Goal: Check status: Check status

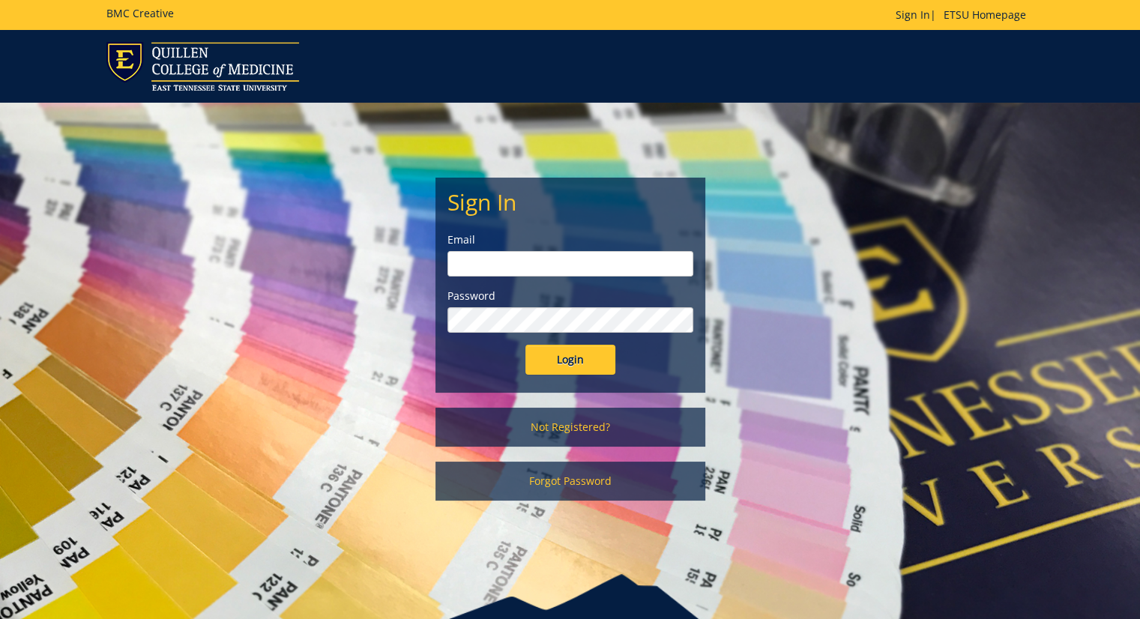
type input "[PERSON_NAME][EMAIL_ADDRESS][DOMAIN_NAME]"
click at [543, 365] on input "Login" at bounding box center [570, 360] width 90 height 30
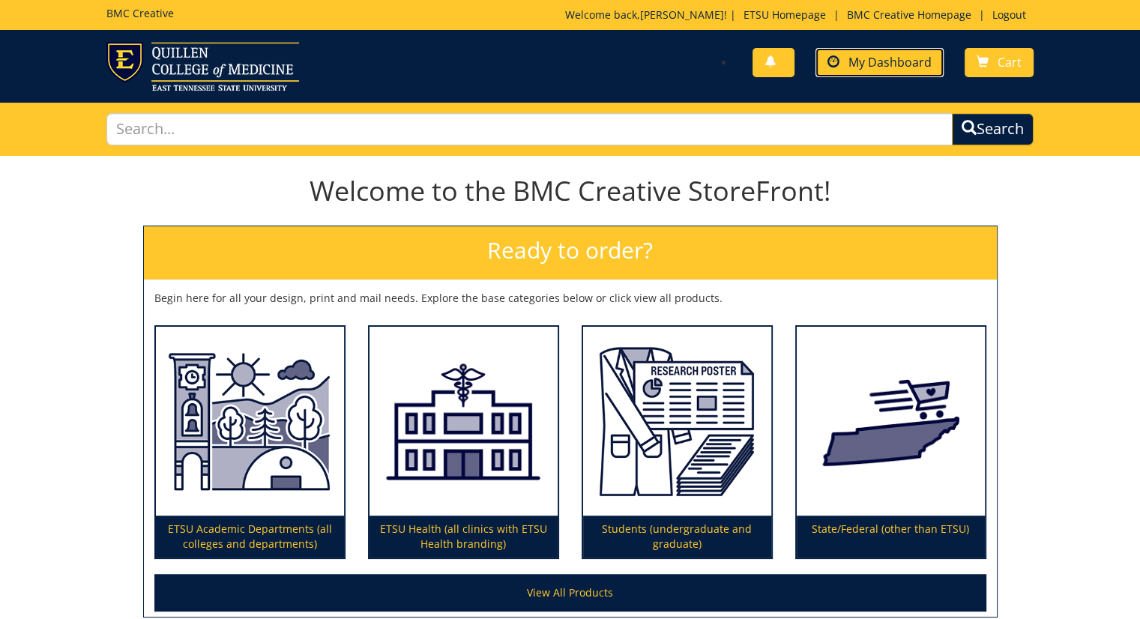
click at [890, 70] on span "My Dashboard" at bounding box center [889, 62] width 83 height 16
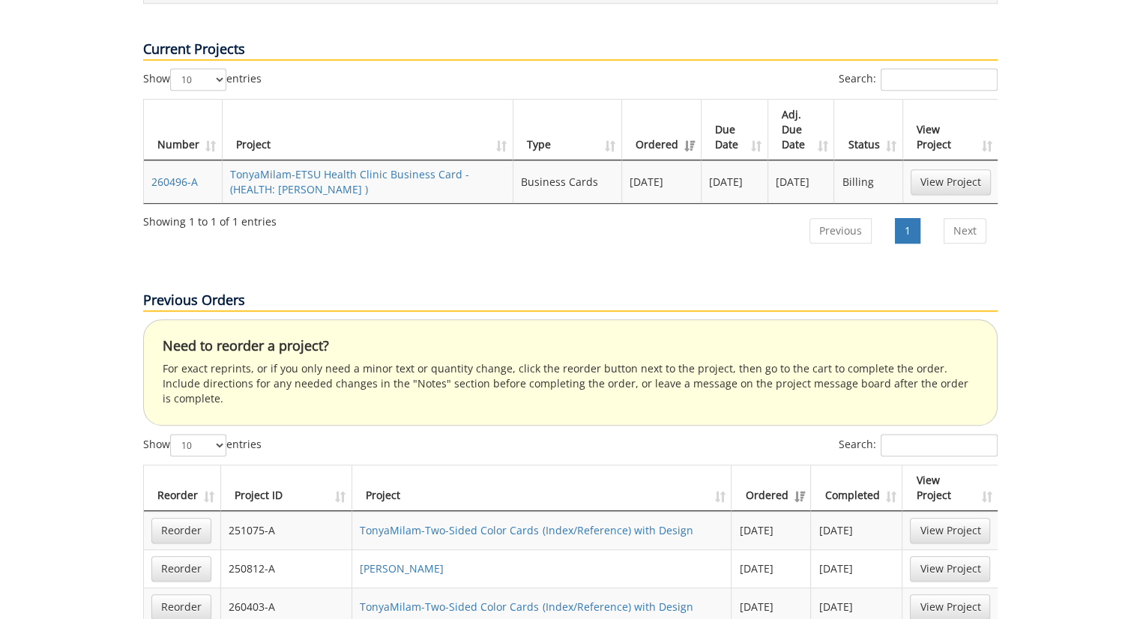
scroll to position [749, 0]
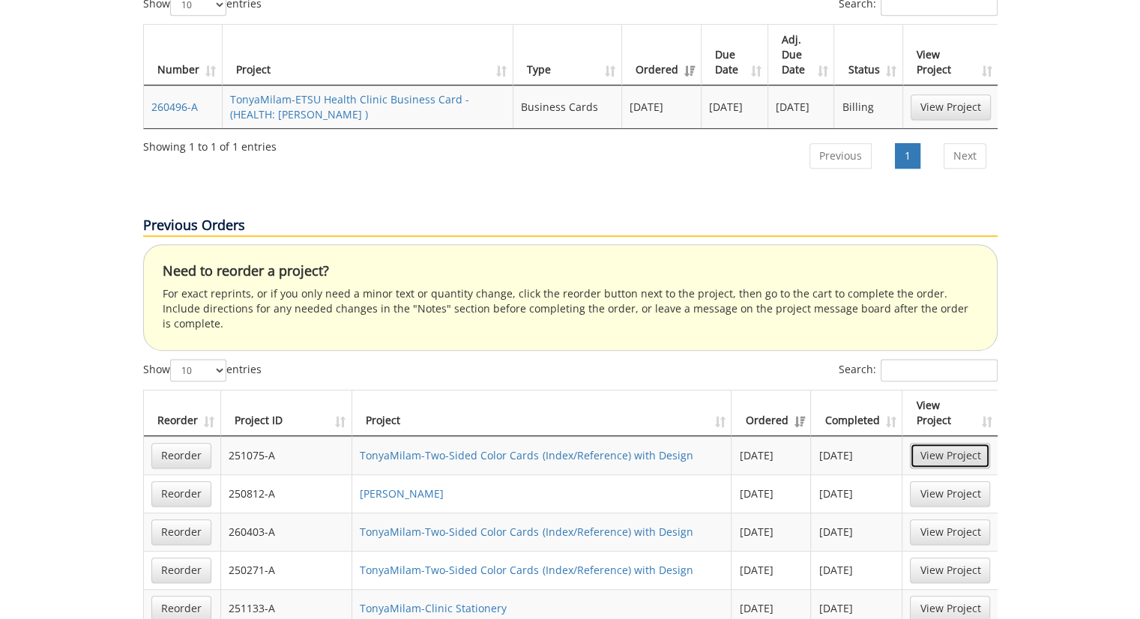
click at [965, 443] on link "View Project" at bounding box center [950, 455] width 80 height 25
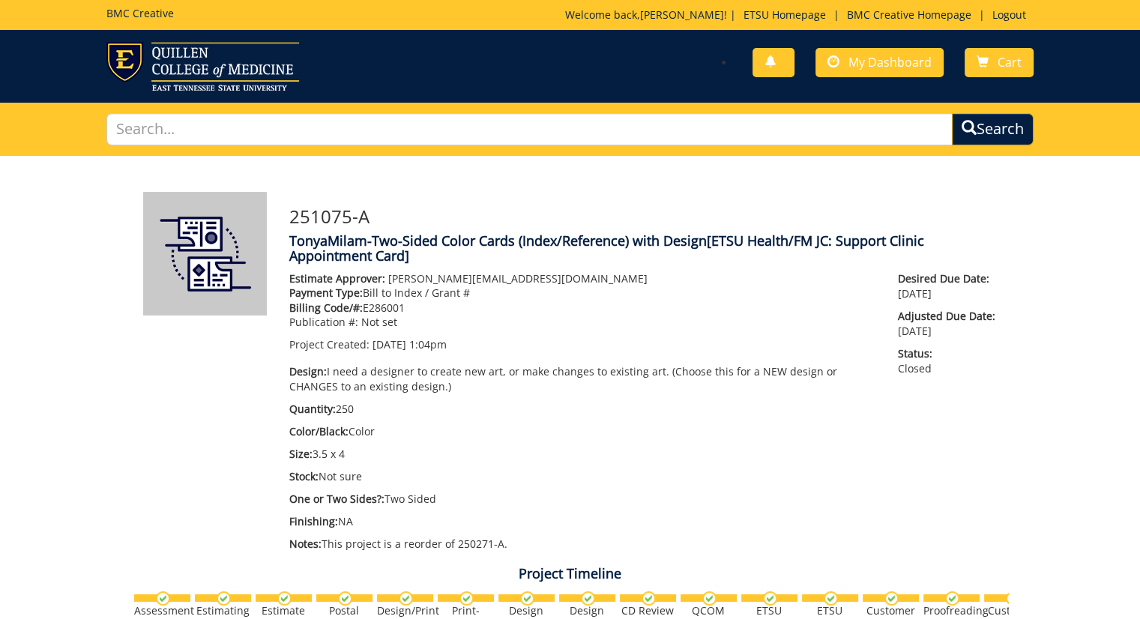
scroll to position [75, 0]
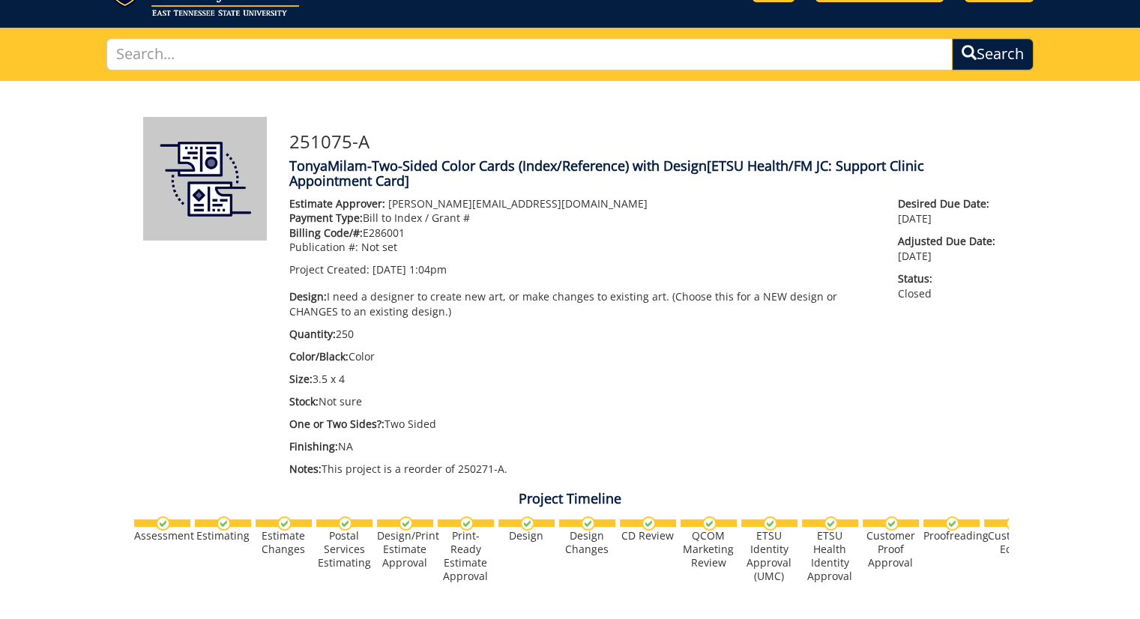
drag, startPoint x: 362, startPoint y: 230, endPoint x: 411, endPoint y: 230, distance: 48.7
click at [411, 230] on p "Billing Code/#: E286001" at bounding box center [582, 233] width 587 height 15
copy p "E286001"
